Goal: Information Seeking & Learning: Learn about a topic

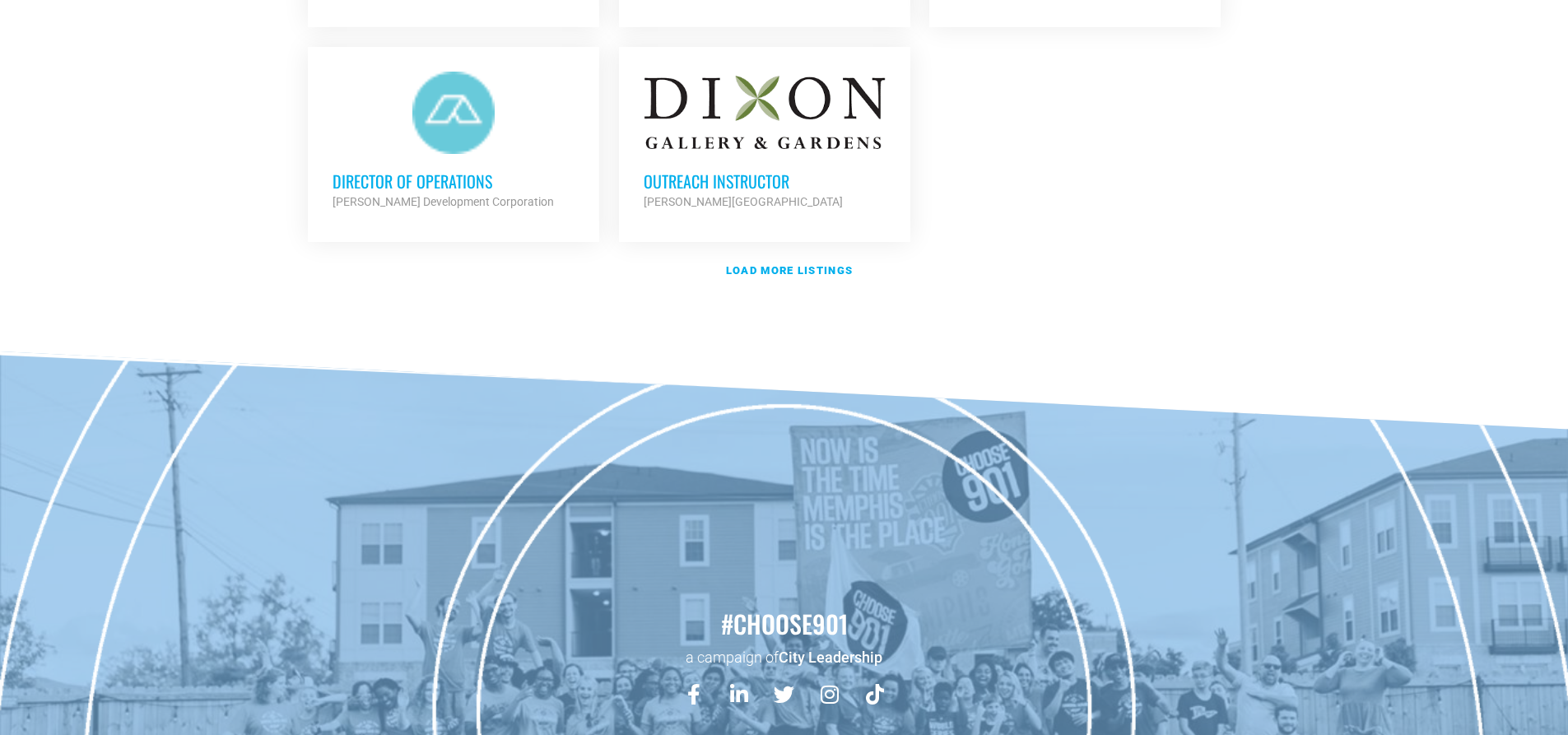
scroll to position [2140, 0]
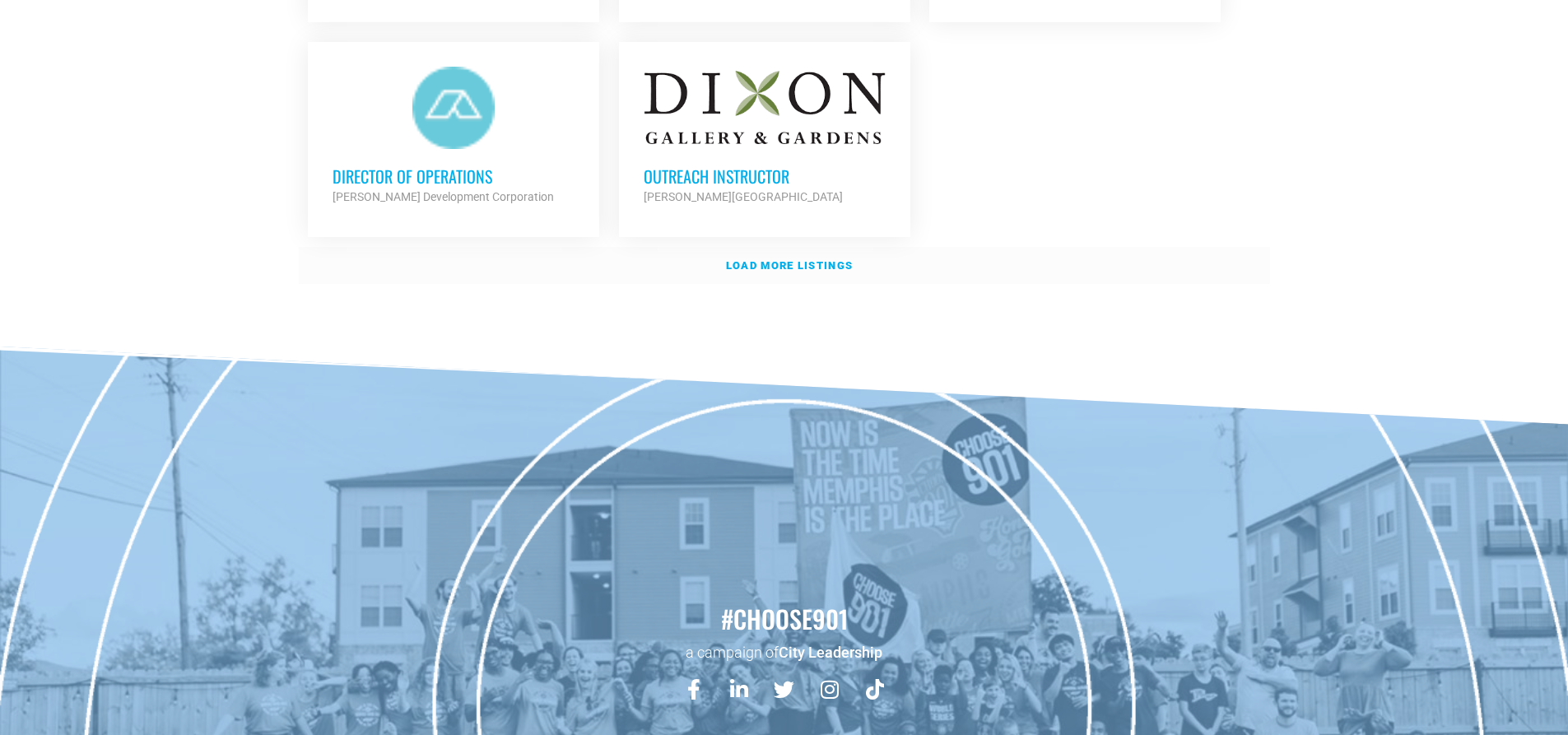
click at [744, 262] on strong "Load more listings" at bounding box center [788, 266] width 126 height 12
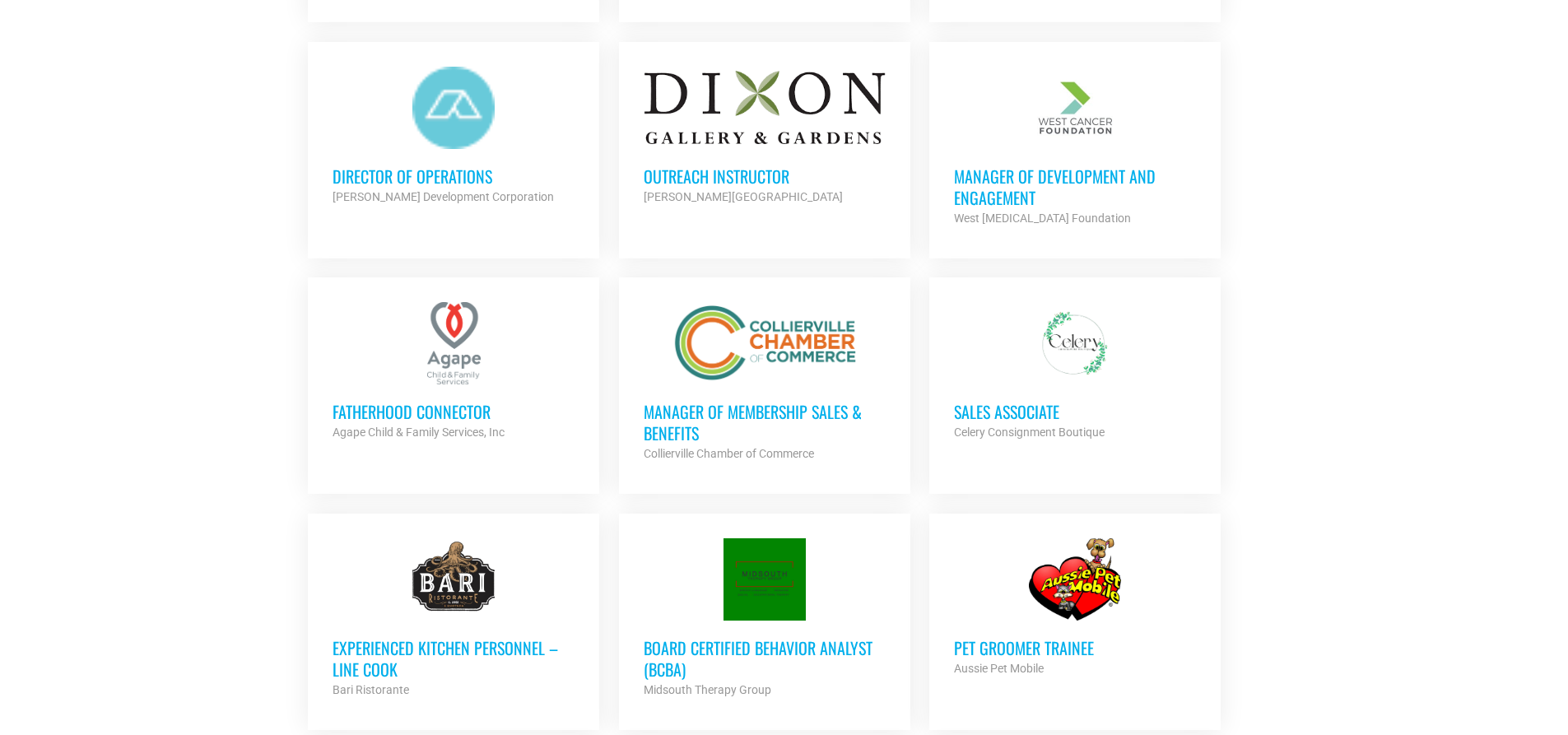
click at [1019, 177] on h3 "Manager of Development and Engagement" at bounding box center [1074, 186] width 242 height 43
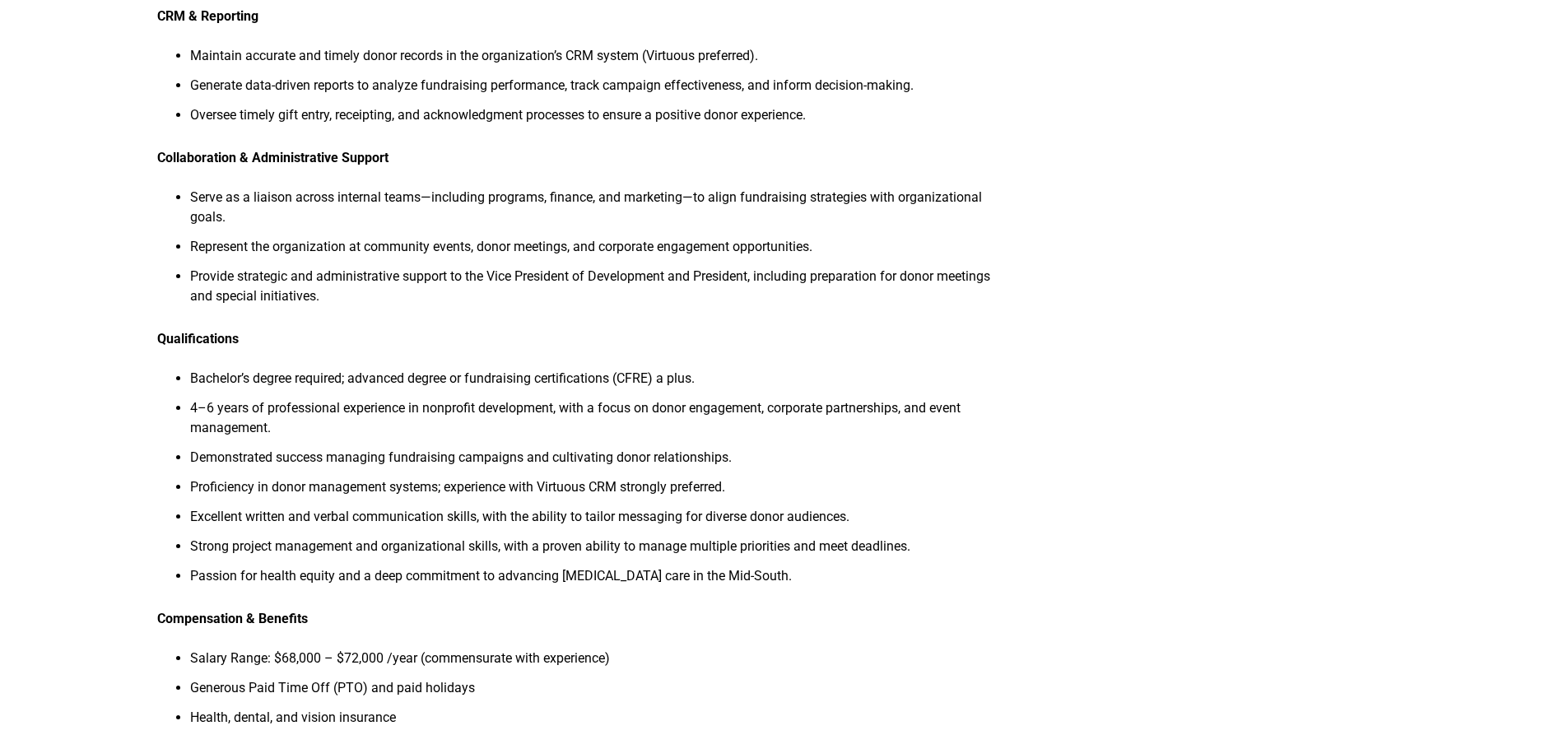
scroll to position [1399, 0]
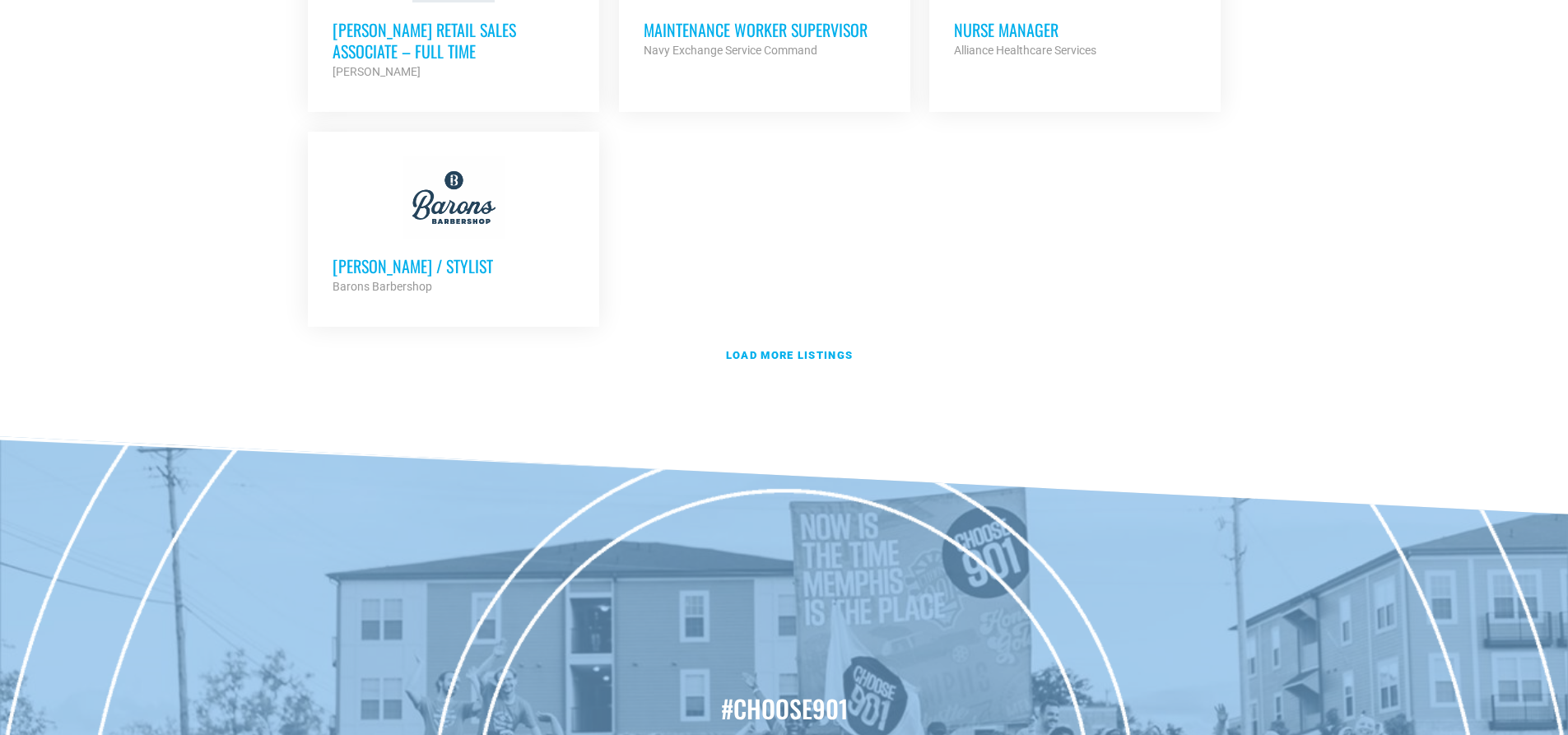
scroll to position [3786, 0]
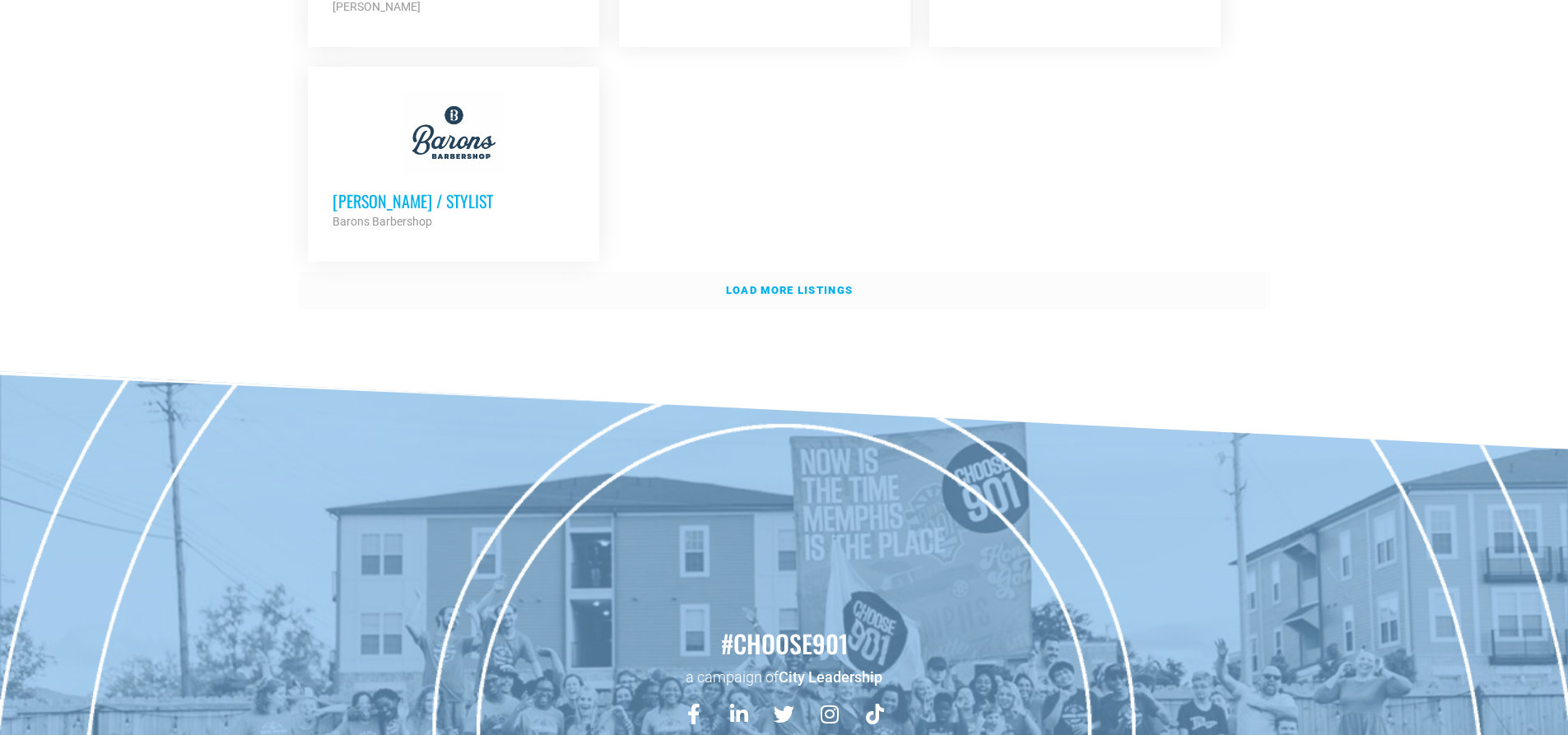
click at [786, 284] on strong "Load more listings" at bounding box center [788, 290] width 126 height 12
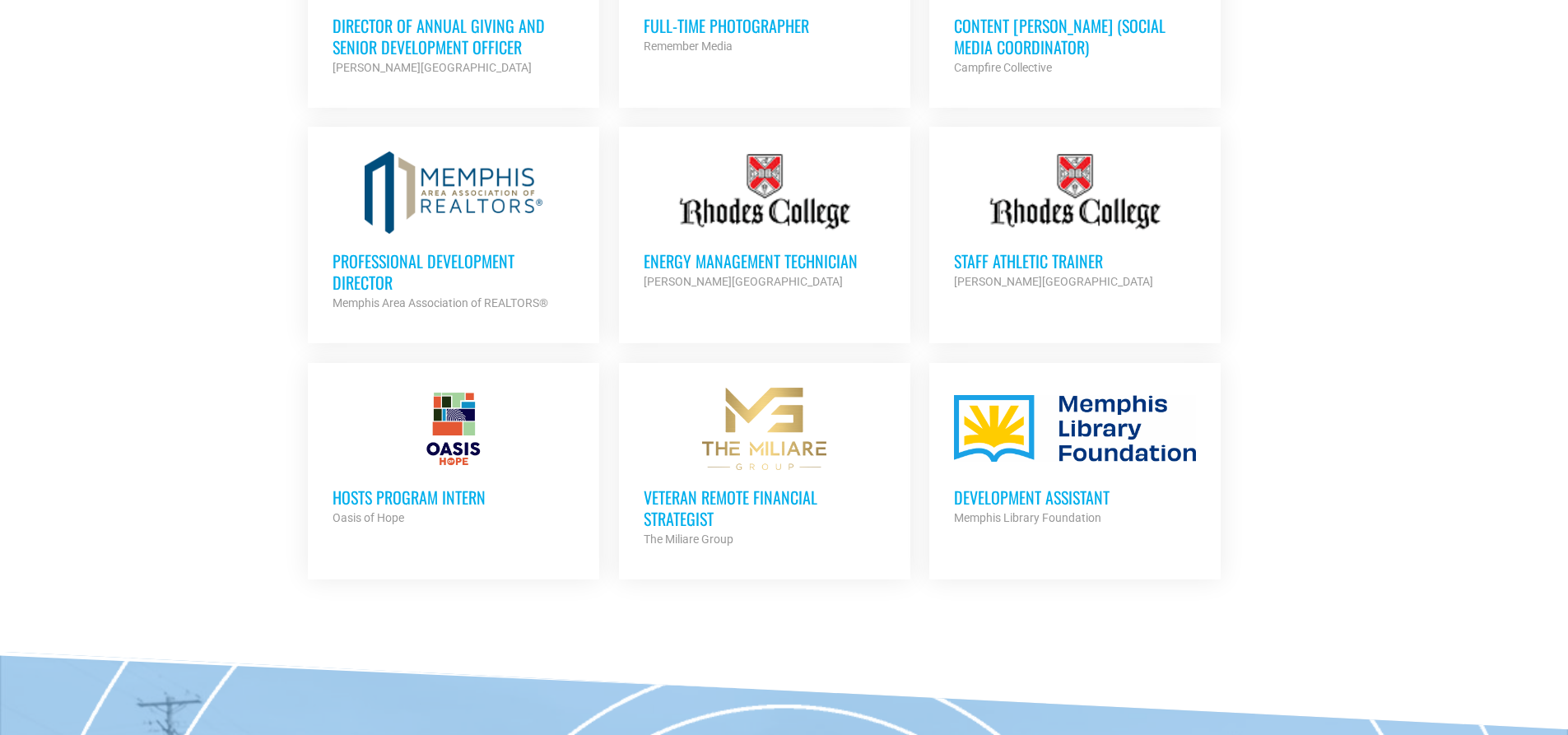
scroll to position [4691, 0]
